Goal: Communication & Community: Connect with others

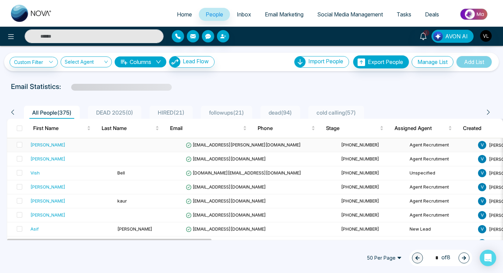
click at [77, 144] on div "[PERSON_NAME]" at bounding box center [70, 144] width 81 height 7
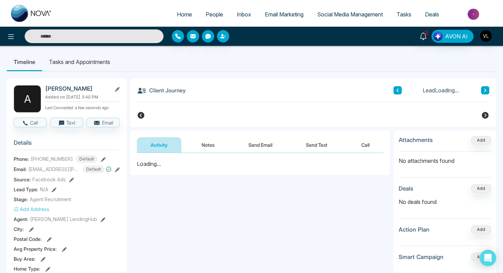
click at [79, 89] on h2 "[PERSON_NAME]" at bounding box center [77, 88] width 64 height 7
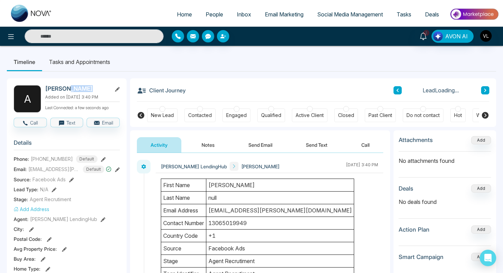
click at [79, 89] on h2 "[PERSON_NAME]" at bounding box center [77, 88] width 64 height 7
copy h2 "Gautam"
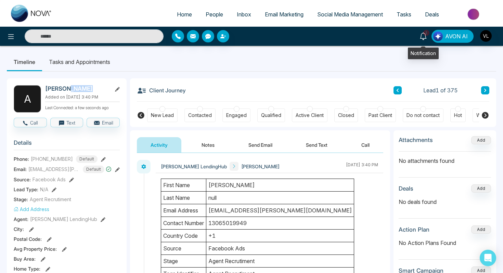
click at [429, 34] on span "1" at bounding box center [426, 33] width 6 height 6
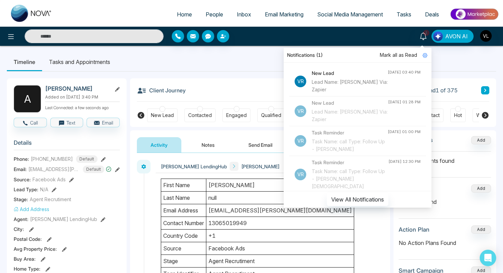
click at [396, 57] on span "Mark all as Read" at bounding box center [398, 55] width 37 height 8
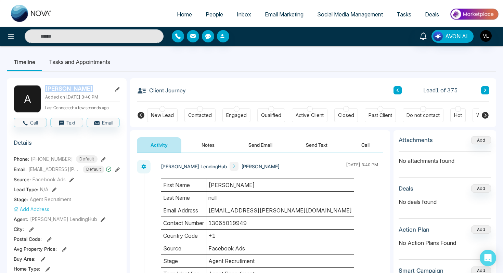
drag, startPoint x: 88, startPoint y: 90, endPoint x: 44, endPoint y: 91, distance: 43.8
click at [44, 90] on div "A [PERSON_NAME] Added on [DATE] 3:40 PM Last Connected: a few seconds ago" at bounding box center [67, 98] width 106 height 27
click at [44, 91] on div "A [PERSON_NAME] Added on [DATE] 3:40 PM Last Connected: a few seconds ago" at bounding box center [67, 98] width 106 height 27
drag, startPoint x: 90, startPoint y: 90, endPoint x: 47, endPoint y: 90, distance: 42.4
click at [47, 90] on h2 "[PERSON_NAME]" at bounding box center [77, 88] width 64 height 7
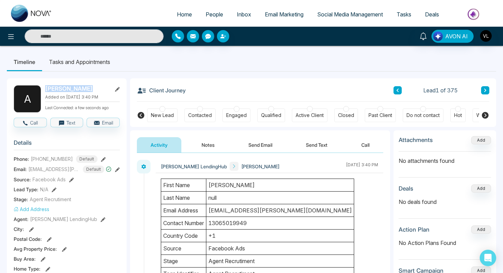
copy h2 "[PERSON_NAME]"
drag, startPoint x: 209, startPoint y: 211, endPoint x: 277, endPoint y: 211, distance: 67.7
click at [278, 211] on td "[EMAIL_ADDRESS][PERSON_NAME][DOMAIN_NAME]" at bounding box center [280, 210] width 148 height 13
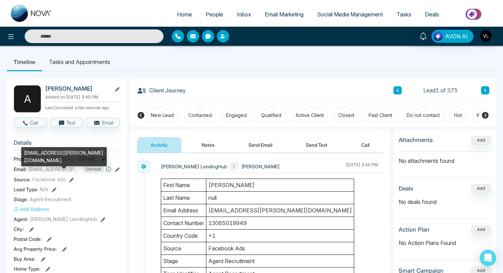
drag, startPoint x: 69, startPoint y: 158, endPoint x: 30, endPoint y: 157, distance: 39.7
click at [30, 157] on div "[EMAIL_ADDRESS][PERSON_NAME][DOMAIN_NAME]" at bounding box center [63, 156] width 85 height 19
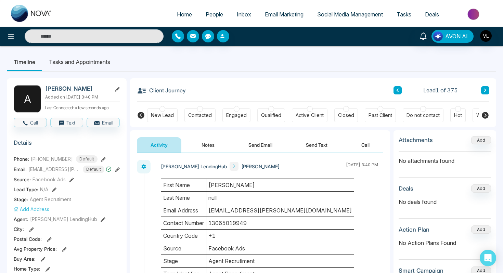
drag, startPoint x: 253, startPoint y: 225, endPoint x: 211, endPoint y: 224, distance: 41.7
click at [211, 224] on td "13065019949" at bounding box center [280, 223] width 148 height 13
drag, startPoint x: 65, startPoint y: 158, endPoint x: 32, endPoint y: 158, distance: 32.8
click at [32, 158] on span "[PHONE_NUMBER]" at bounding box center [52, 158] width 42 height 7
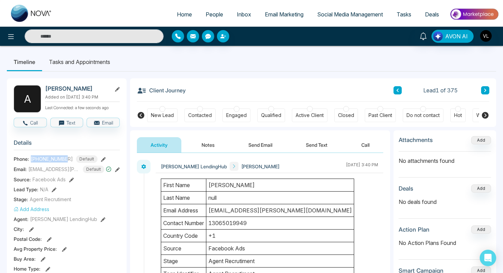
drag, startPoint x: 69, startPoint y: 159, endPoint x: 31, endPoint y: 158, distance: 38.3
click at [31, 158] on div "[PHONE_NUMBER] Default" at bounding box center [64, 159] width 67 height 8
copy span "[PHONE_NUMBER]"
click at [71, 34] on input "text" at bounding box center [94, 36] width 139 height 14
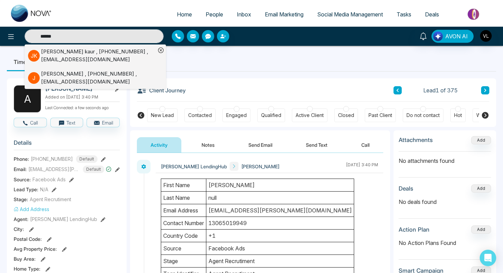
type input "******"
click at [47, 56] on div "[PERSON_NAME] , [PHONE_NUMBER] , [EMAIL_ADDRESS][DOMAIN_NAME]" at bounding box center [98, 55] width 115 height 15
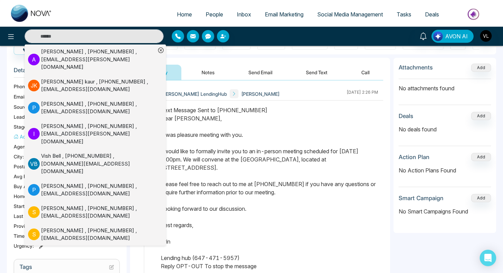
scroll to position [29, 0]
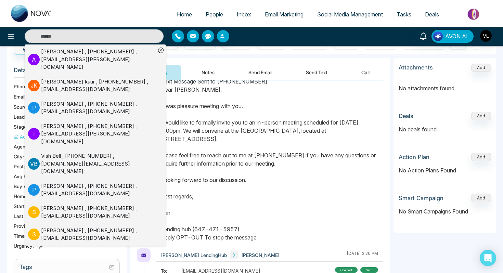
click at [187, 182] on div "Text Message Sent to [PHONE_NUMBER] Dear [PERSON_NAME], It was pleasure meeting…" at bounding box center [269, 159] width 217 height 164
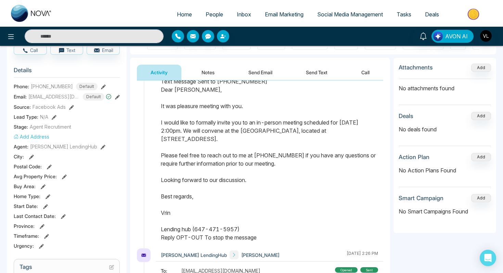
drag, startPoint x: 161, startPoint y: 91, endPoint x: 240, endPoint y: 226, distance: 156.3
click at [240, 226] on div "Text Message Sent to [PHONE_NUMBER] Dear [PERSON_NAME], It was pleasure meeting…" at bounding box center [269, 159] width 217 height 164
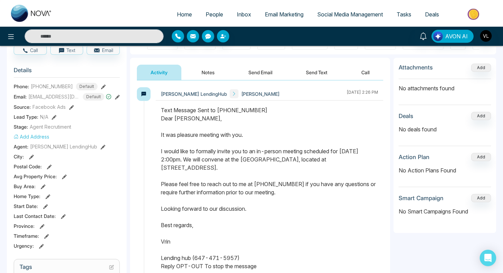
click at [209, 15] on span "People" at bounding box center [213, 14] width 17 height 7
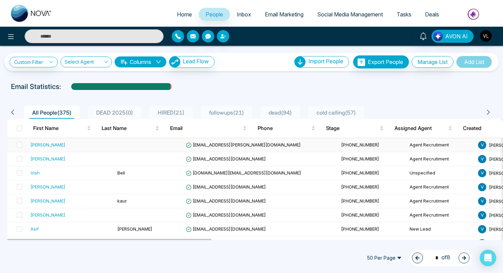
click at [66, 144] on div "[PERSON_NAME]" at bounding box center [70, 144] width 81 height 7
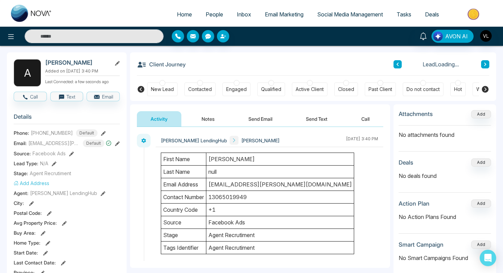
scroll to position [35, 0]
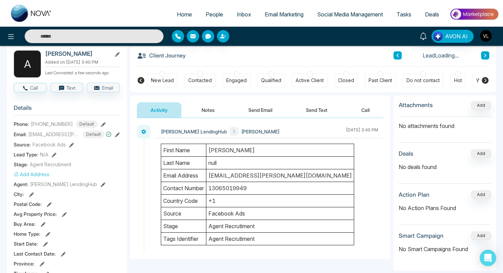
click at [250, 112] on button "Send Email" at bounding box center [260, 109] width 51 height 15
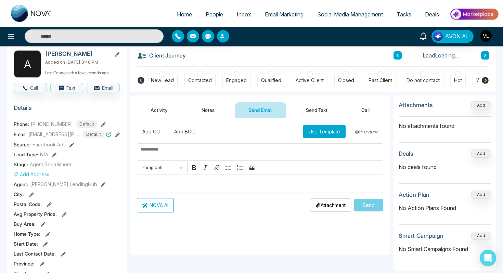
click at [158, 183] on p "Editor editing area: main" at bounding box center [260, 183] width 239 height 8
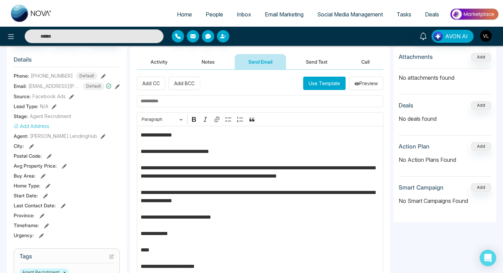
scroll to position [95, 0]
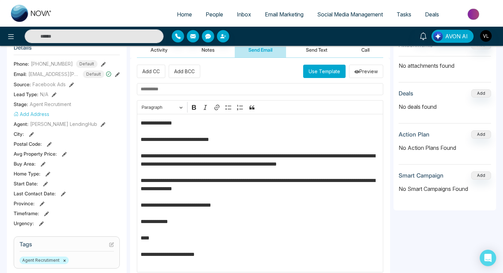
click at [168, 122] on p "**********" at bounding box center [260, 193] width 239 height 148
click at [158, 124] on p "**********" at bounding box center [260, 193] width 239 height 148
click at [173, 94] on input "text" at bounding box center [260, 89] width 246 height 12
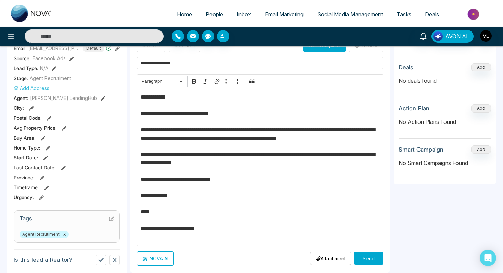
scroll to position [135, 0]
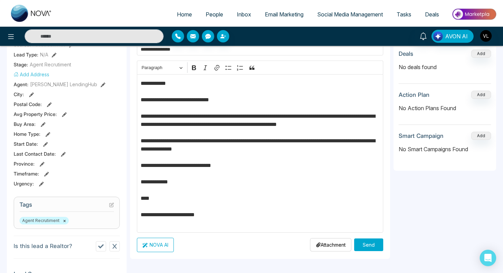
type input "**********"
click at [351, 118] on p "**********" at bounding box center [260, 153] width 239 height 148
click at [143, 127] on p "**********" at bounding box center [260, 153] width 239 height 148
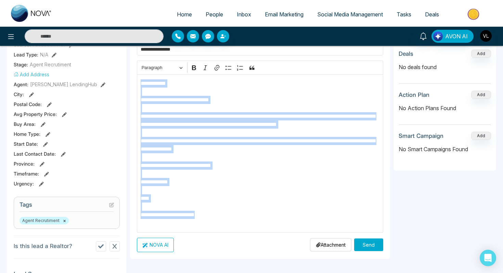
drag, startPoint x: 227, startPoint y: 223, endPoint x: 142, endPoint y: 85, distance: 162.4
click at [142, 84] on p "**********" at bounding box center [260, 153] width 239 height 148
copy p "**********"
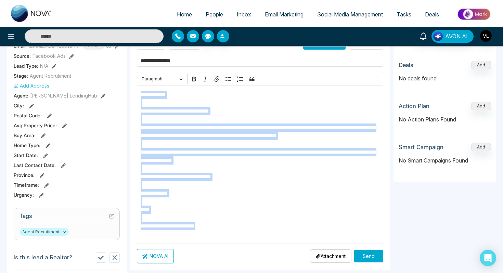
scroll to position [122, 0]
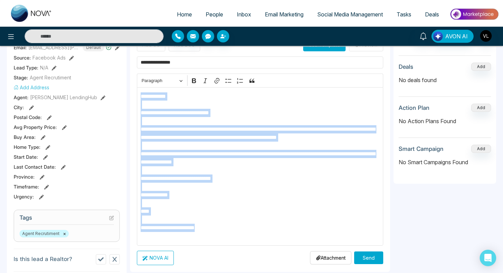
click at [363, 261] on button "Send" at bounding box center [368, 257] width 29 height 13
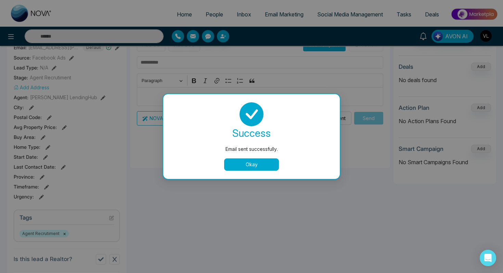
click at [245, 166] on button "Okay" at bounding box center [251, 164] width 55 height 12
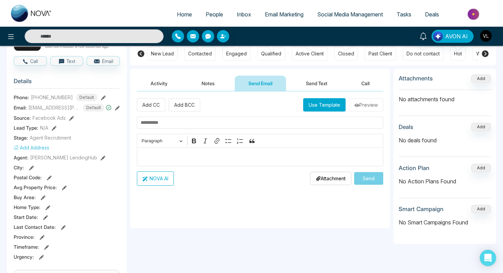
scroll to position [55, 0]
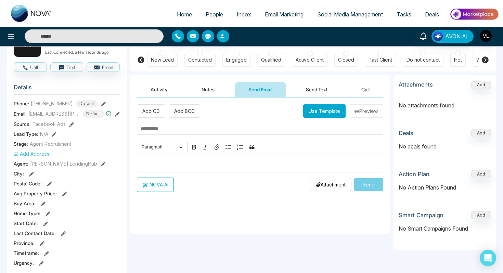
click at [317, 85] on button "Send Text" at bounding box center [316, 89] width 49 height 15
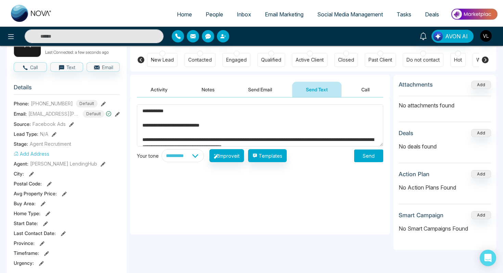
type textarea "**********"
click at [367, 156] on button "Send" at bounding box center [368, 155] width 29 height 13
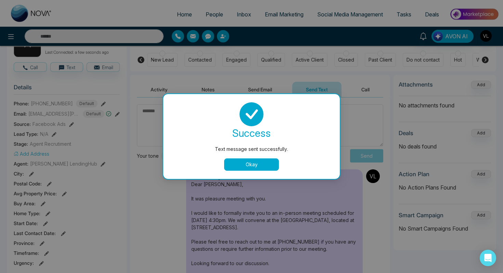
click at [234, 163] on button "Okay" at bounding box center [251, 164] width 55 height 12
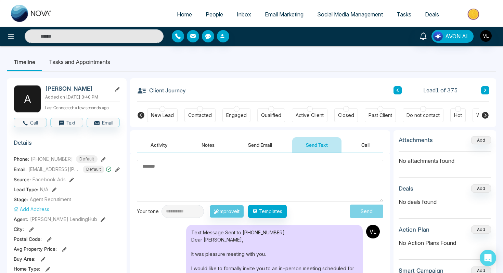
click at [212, 16] on span "People" at bounding box center [213, 14] width 17 height 7
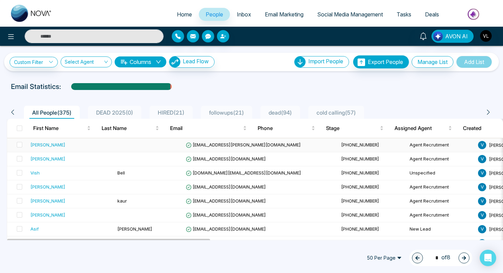
click at [116, 148] on td at bounding box center [149, 145] width 68 height 14
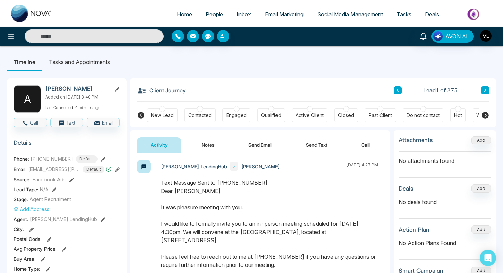
click at [209, 12] on span "People" at bounding box center [213, 14] width 17 height 7
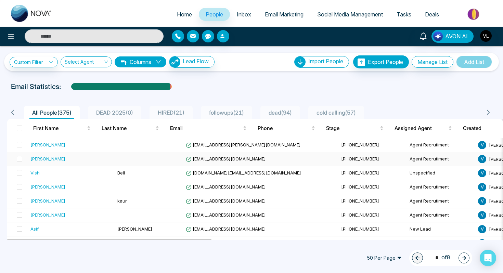
click at [183, 155] on td "[EMAIL_ADDRESS][DOMAIN_NAME]" at bounding box center [260, 159] width 155 height 14
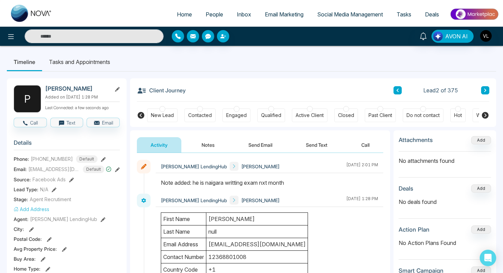
click at [207, 14] on span "People" at bounding box center [213, 14] width 17 height 7
